Goal: Register for event/course

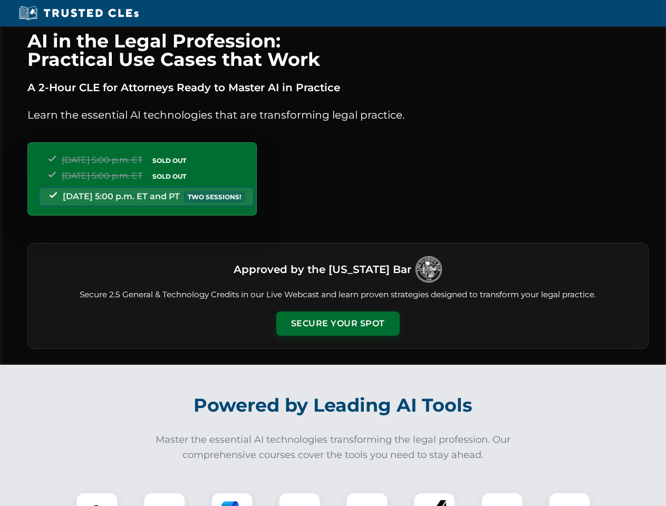
click at [338, 324] on button "Secure Your Spot" at bounding box center [337, 324] width 123 height 24
click at [97, 499] on img at bounding box center [97, 513] width 31 height 31
click at [165, 499] on div at bounding box center [164, 514] width 42 height 42
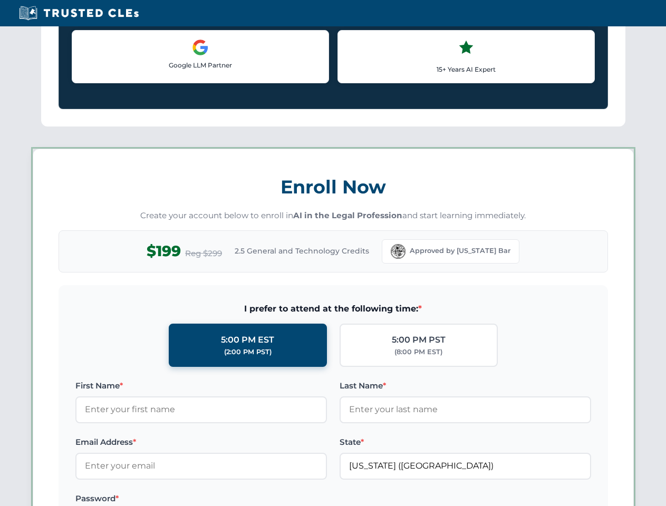
click at [300, 499] on label "Password *" at bounding box center [201, 499] width 252 height 13
